Goal: Information Seeking & Learning: Learn about a topic

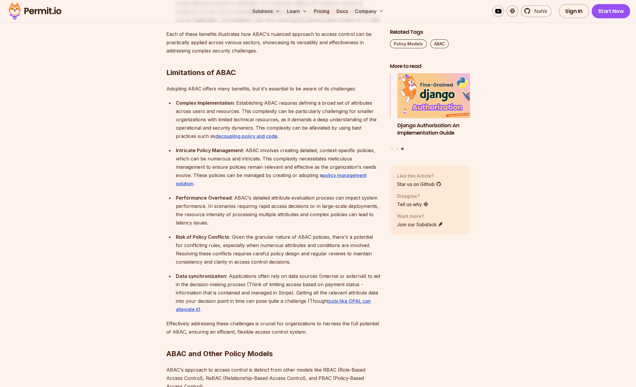
scroll to position [1334, 0]
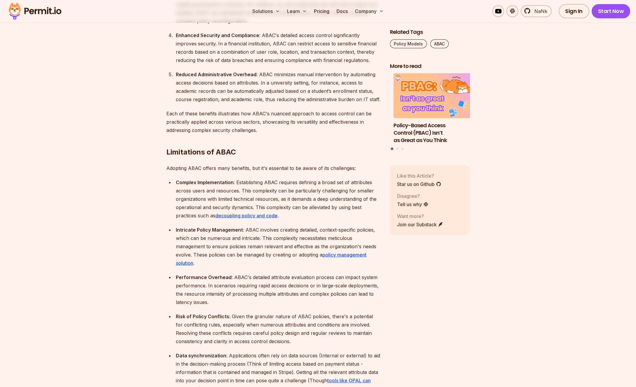
click at [525, 53] on section "Table of Contents Introduction When building an application, there is one cruci…" at bounding box center [318, 310] width 636 height 2570
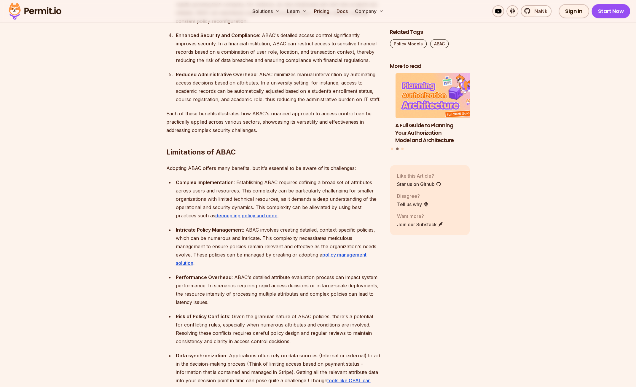
click at [538, 73] on section "Table of Contents Introduction When building an application, there is one cruci…" at bounding box center [318, 310] width 636 height 2570
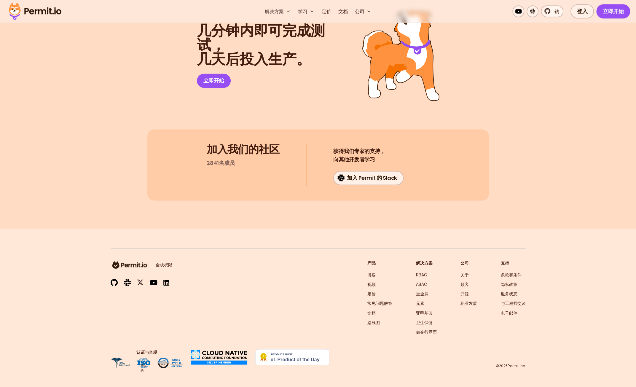
scroll to position [2816, 0]
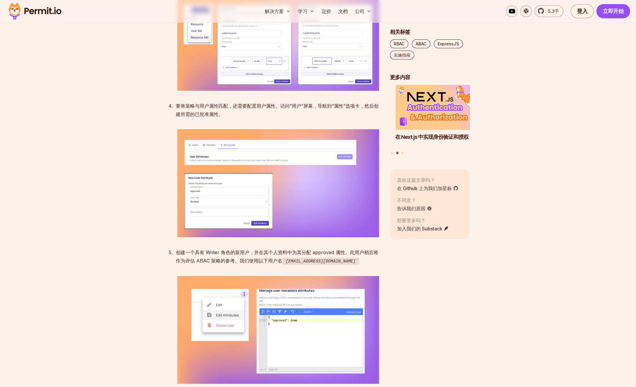
scroll to position [3380, 0]
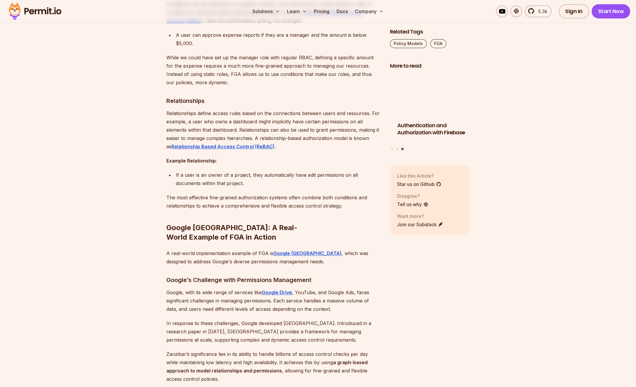
scroll to position [2460, 0]
